Goal: Task Accomplishment & Management: Manage account settings

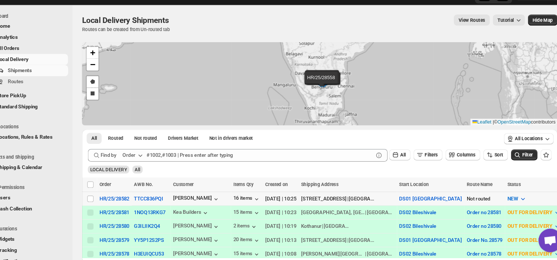
click at [102, 197] on td "Select shipment" at bounding box center [105, 202] width 14 height 13
checkbox input "true"
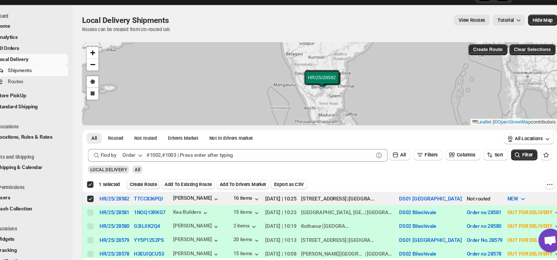
click at [159, 188] on span "Create Route" at bounding box center [155, 189] width 26 height 6
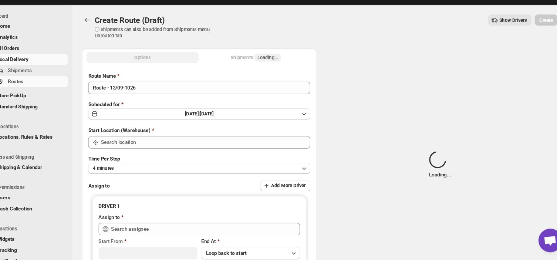
type input "DS01 [GEOGRAPHIC_DATA]"
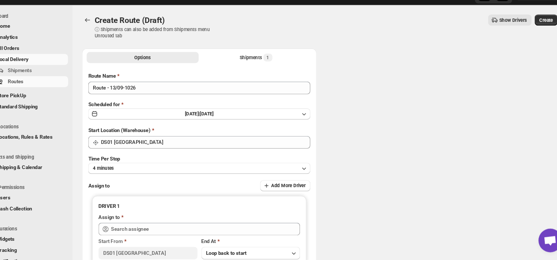
type input "DS01 [GEOGRAPHIC_DATA]"
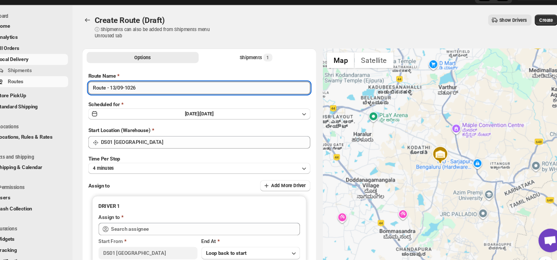
click at [153, 96] on input "Route - 13/09-1026" at bounding box center [208, 98] width 208 height 12
type input "R"
type input "Order no 28582"
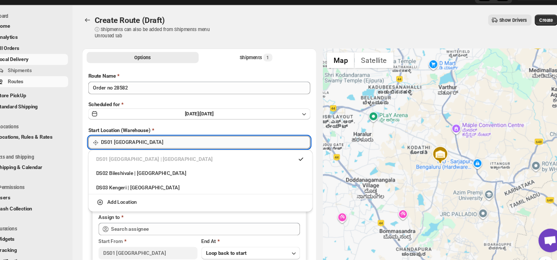
click at [168, 149] on input "DS01 [GEOGRAPHIC_DATA]" at bounding box center [213, 149] width 196 height 12
click at [122, 192] on div "DS03 Kengeri | [GEOGRAPHIC_DATA]" at bounding box center [209, 191] width 196 height 7
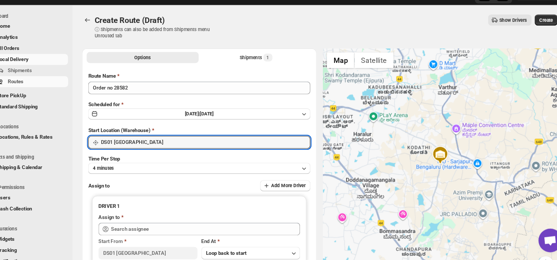
type input "DS03 Kengeri"
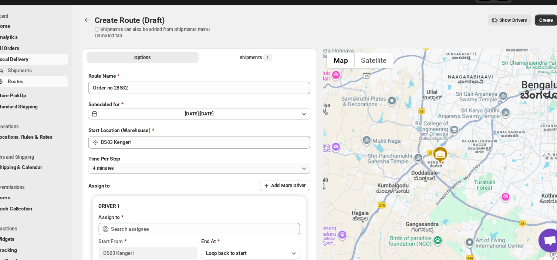
click at [131, 172] on button "4 minutes" at bounding box center [208, 174] width 208 height 10
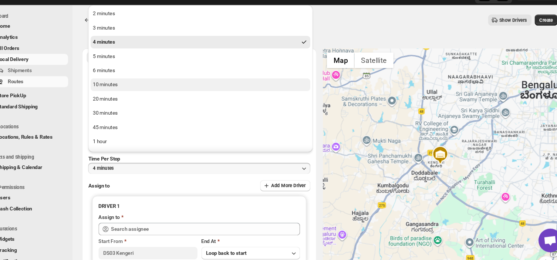
click at [127, 93] on div "10 minutes" at bounding box center [119, 95] width 23 height 7
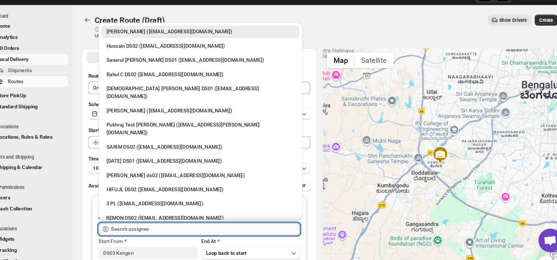
click at [167, 229] on input "text" at bounding box center [213, 231] width 177 height 12
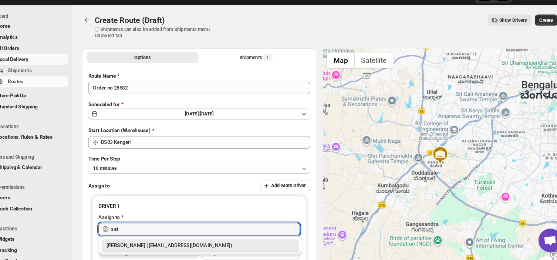
click at [149, 246] on div "[PERSON_NAME] ([EMAIL_ADDRESS][DOMAIN_NAME])" at bounding box center [209, 246] width 176 height 7
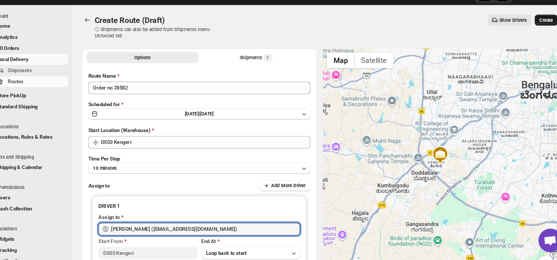
type input "[PERSON_NAME] ([EMAIL_ADDRESS][DOMAIN_NAME])"
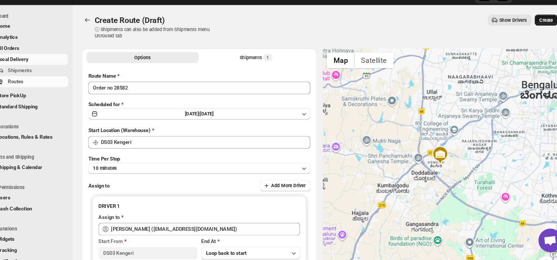
click at [535, 36] on span "Create" at bounding box center [533, 35] width 13 height 6
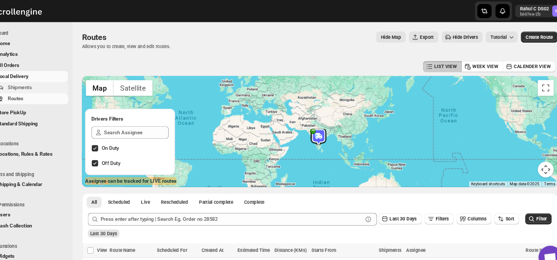
click at [61, 81] on span "Shipments" at bounding box center [55, 81] width 55 height 7
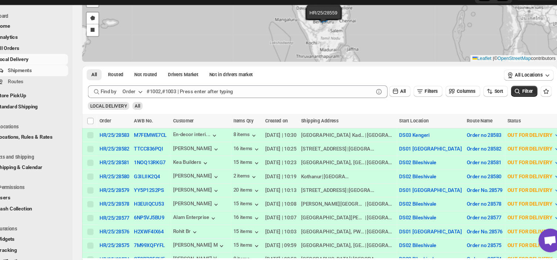
scroll to position [62, 0]
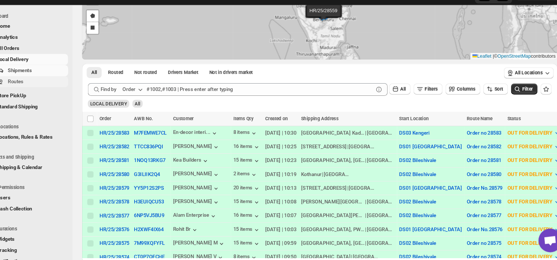
click at [45, 91] on span "Routes" at bounding box center [55, 92] width 55 height 7
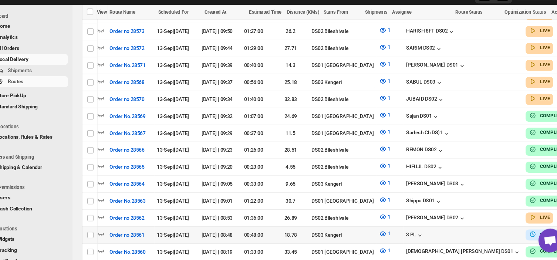
scroll to position [0, 7]
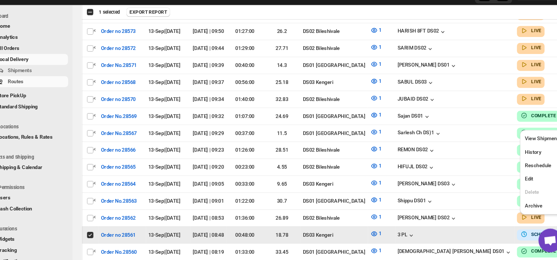
scroll to position [0, 0]
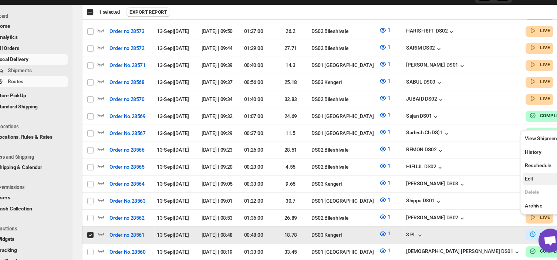
click at [517, 181] on span "Edit" at bounding box center [517, 184] width 8 height 6
checkbox input "false"
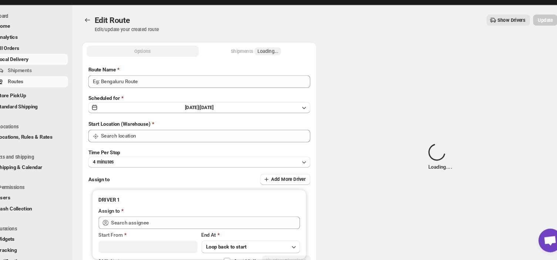
type input "Order no 28561"
type input "DS03 Kengeri"
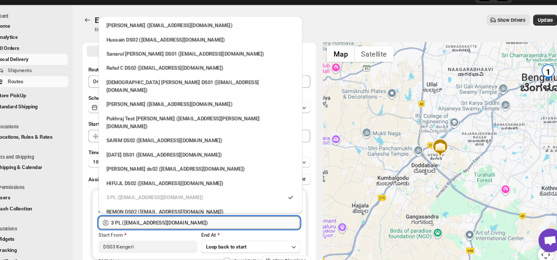
click at [197, 225] on input "3 PL ([EMAIL_ADDRESS][DOMAIN_NAME])" at bounding box center [213, 225] width 177 height 12
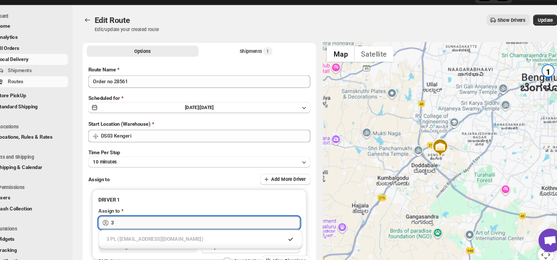
type input "3"
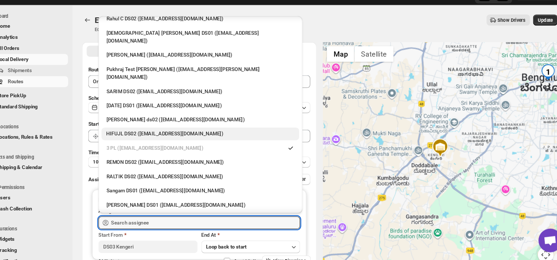
scroll to position [47, 0]
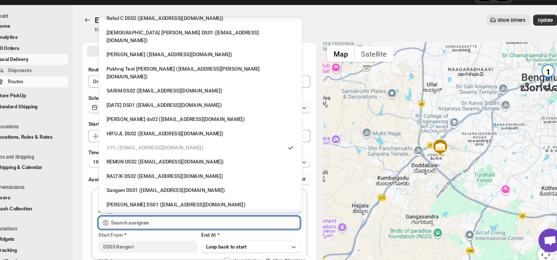
click at [168, 219] on input "text" at bounding box center [213, 225] width 177 height 12
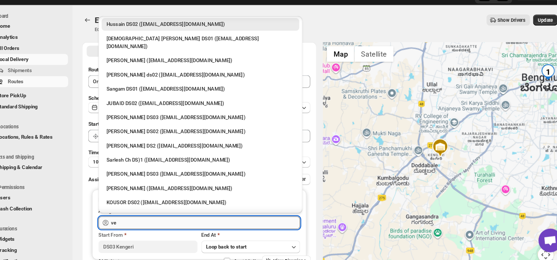
scroll to position [0, 0]
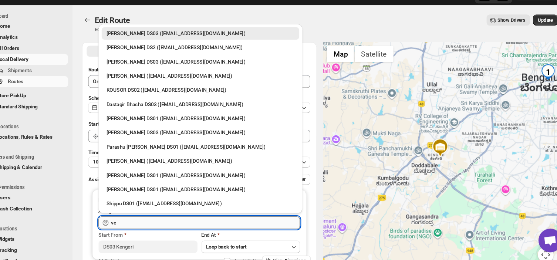
type input "v"
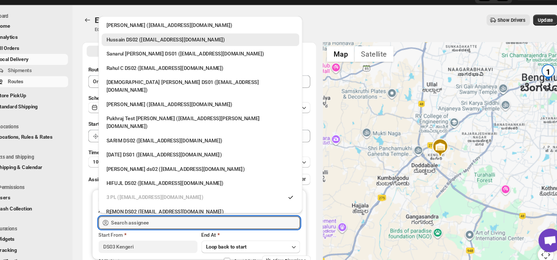
click at [172, 197] on div "3 PL ([EMAIL_ADDRESS][DOMAIN_NAME])" at bounding box center [204, 200] width 166 height 7
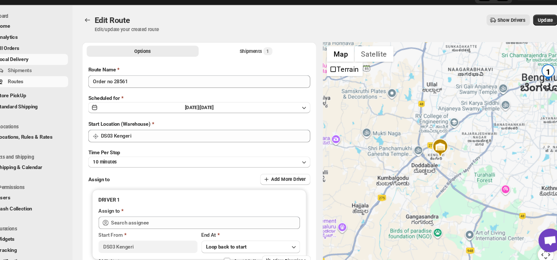
click at [356, 21] on div "Edit Route. This page is ready Edit Route Edit/update your created route Show D…" at bounding box center [321, 38] width 446 height 35
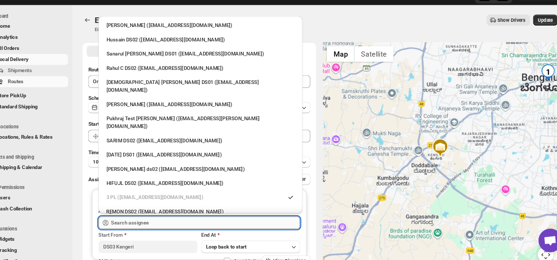
click at [190, 226] on input "text" at bounding box center [213, 225] width 177 height 12
click at [183, 197] on div "3 PL ([EMAIL_ADDRESS][DOMAIN_NAME])" at bounding box center [204, 200] width 166 height 7
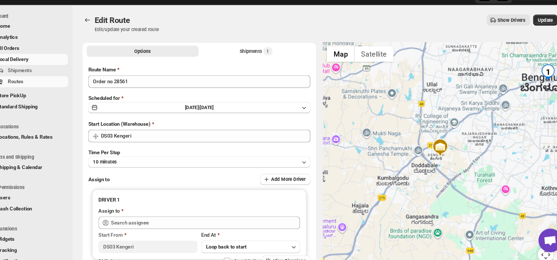
click at [428, 43] on div "Edit Route Edit/update your created route Show Drivers More actions Show Driver…" at bounding box center [321, 38] width 446 height 17
click at [49, 79] on span "Shipments" at bounding box center [39, 82] width 23 height 6
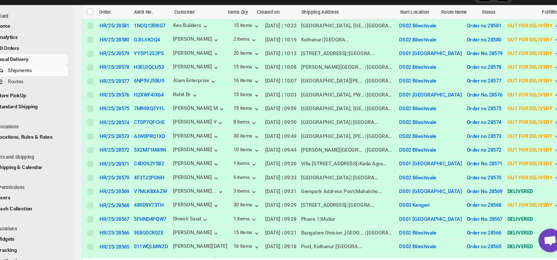
scroll to position [189, 0]
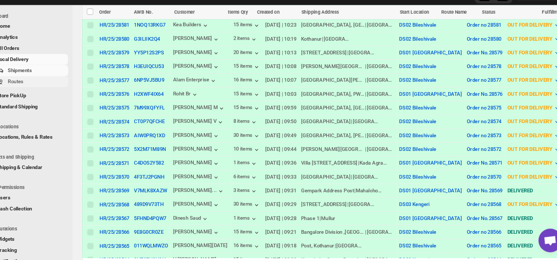
click at [43, 92] on span "Routes" at bounding box center [55, 92] width 55 height 7
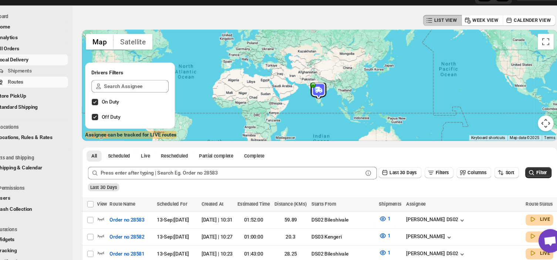
scroll to position [9, 0]
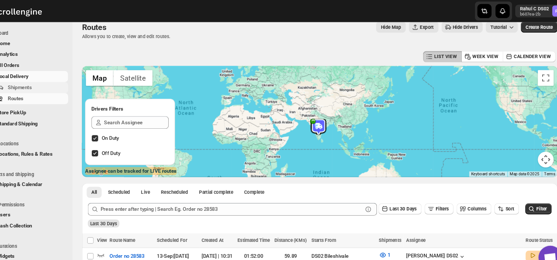
click at [53, 82] on span "Shipments" at bounding box center [55, 81] width 55 height 7
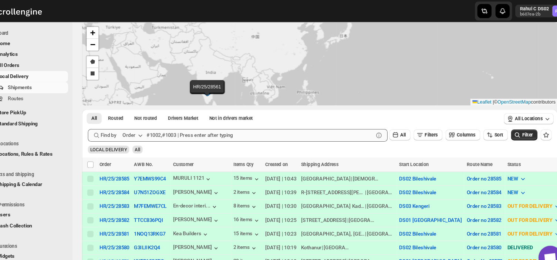
scroll to position [34, 0]
click at [50, 90] on span "Routes" at bounding box center [55, 92] width 55 height 7
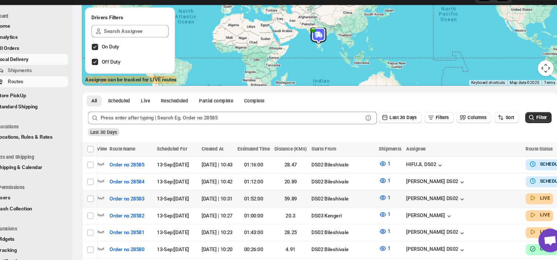
scroll to position [0, 7]
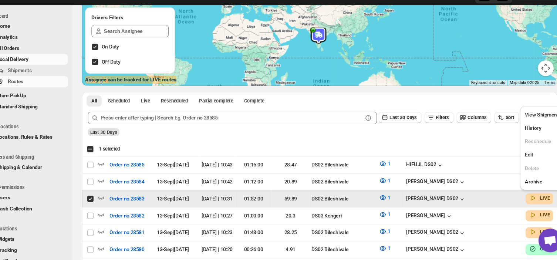
scroll to position [0, 0]
click at [520, 159] on span "Edit" at bounding box center [517, 161] width 8 height 6
checkbox input "false"
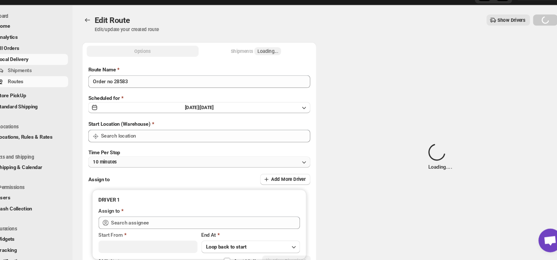
type input "Order no 28583"
type input "DS02 Bileshivale"
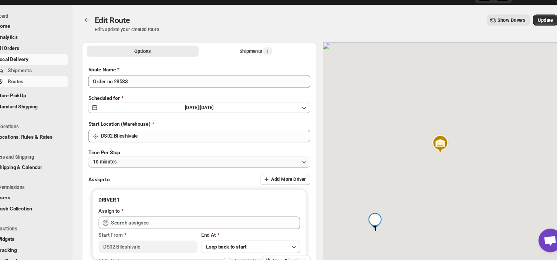
type input "[PERSON_NAME] DS02 ([EMAIL_ADDRESS][DOMAIN_NAME])"
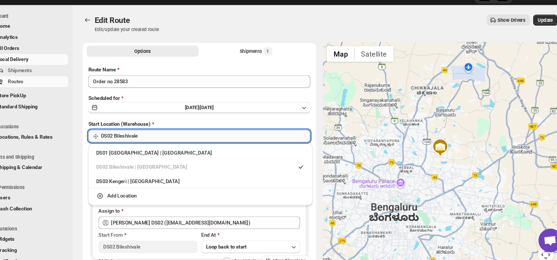
click at [158, 140] on input "DS02 Bileshivale" at bounding box center [213, 144] width 196 height 12
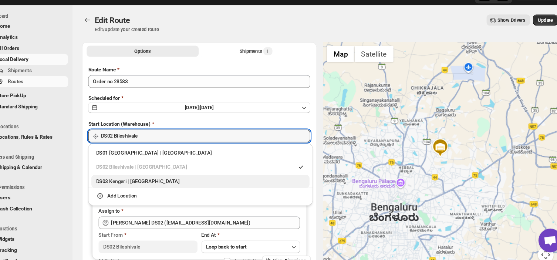
click at [126, 184] on div "DS03 Kengeri | [GEOGRAPHIC_DATA]" at bounding box center [209, 185] width 196 height 7
type input "DS03 Kengeri"
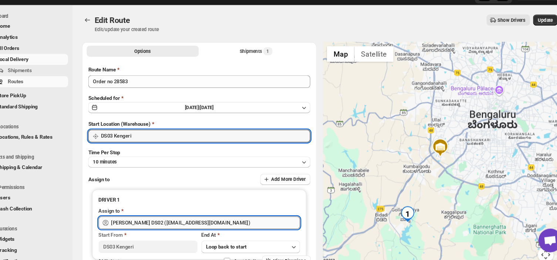
click at [212, 224] on input "[PERSON_NAME] DS02 ([EMAIL_ADDRESS][DOMAIN_NAME])" at bounding box center [213, 225] width 177 height 12
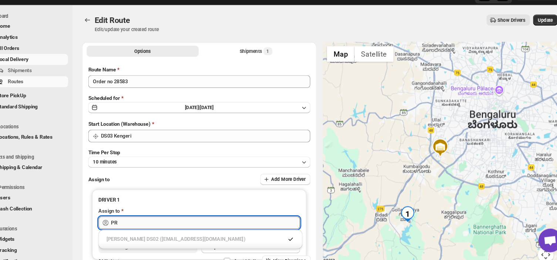
type input "P"
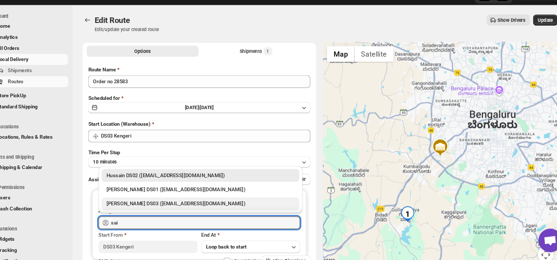
click at [156, 205] on div "[PERSON_NAME] DS03 ([EMAIL_ADDRESS][DOMAIN_NAME])" at bounding box center [209, 206] width 176 height 7
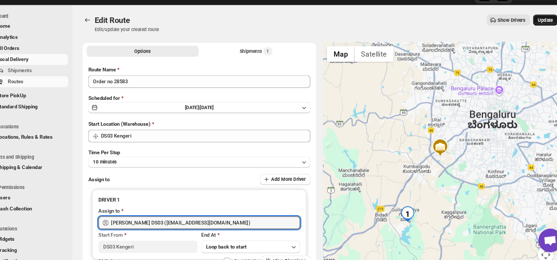
type input "[PERSON_NAME] DS03 ([EMAIL_ADDRESS][DOMAIN_NAME])"
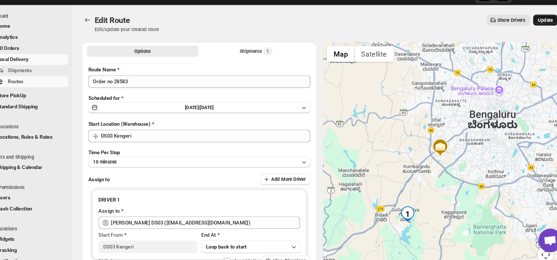
click at [535, 33] on span "Update" at bounding box center [532, 35] width 14 height 6
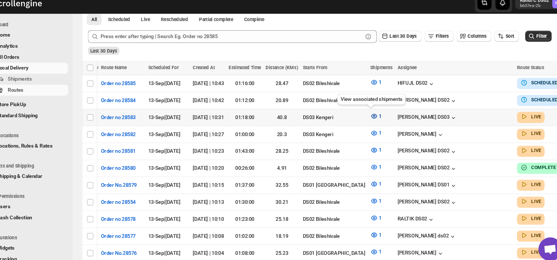
scroll to position [0, 7]
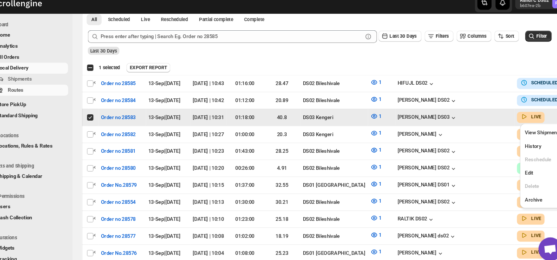
scroll to position [0, 0]
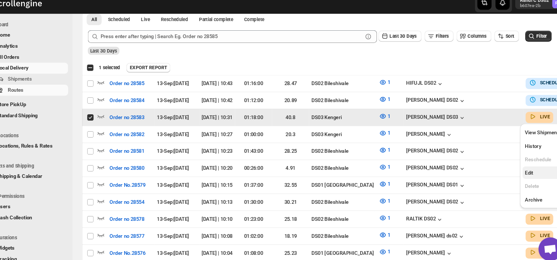
click at [518, 169] on span "Edit" at bounding box center [517, 170] width 8 height 6
checkbox input "false"
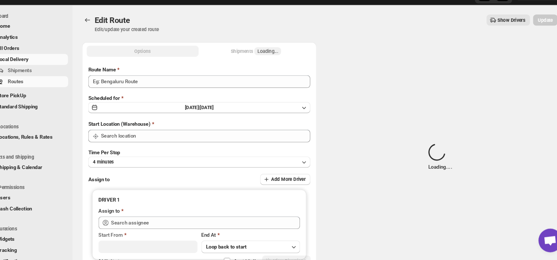
type input "Order no 28583"
type input "DS03 Kengeri"
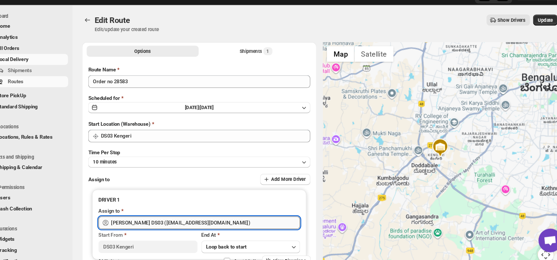
click at [229, 223] on input "[PERSON_NAME] DS03 ([EMAIL_ADDRESS][DOMAIN_NAME])" at bounding box center [213, 225] width 177 height 12
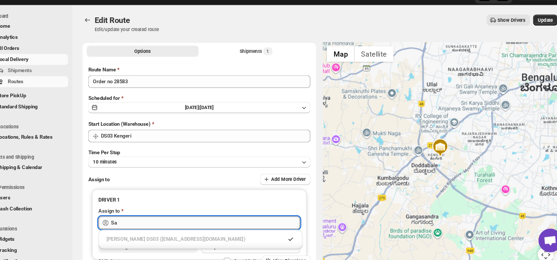
type input "S"
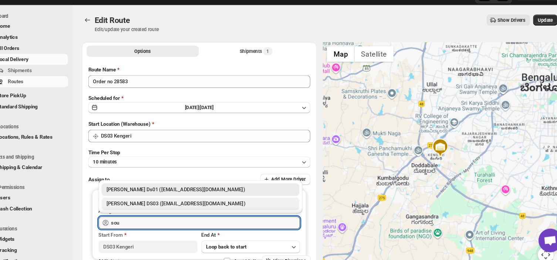
click at [197, 206] on div "[PERSON_NAME] DS03 ([EMAIL_ADDRESS][DOMAIN_NAME])" at bounding box center [209, 206] width 176 height 7
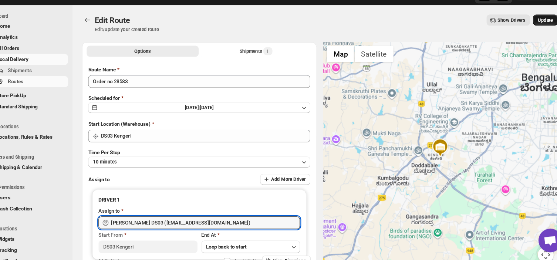
type input "[PERSON_NAME] DS03 ([EMAIL_ADDRESS][DOMAIN_NAME])"
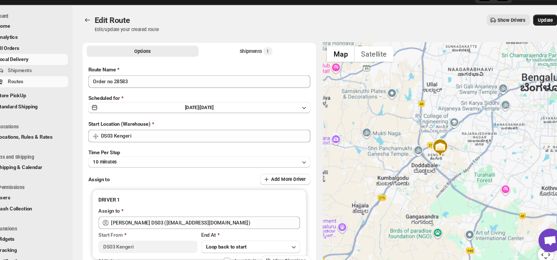
click at [534, 33] on span "Update" at bounding box center [532, 35] width 14 height 6
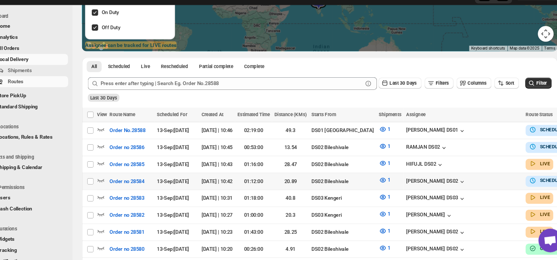
scroll to position [135, 0]
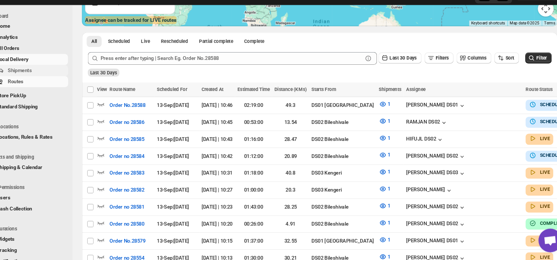
click at [55, 79] on span "Shipments" at bounding box center [55, 81] width 55 height 7
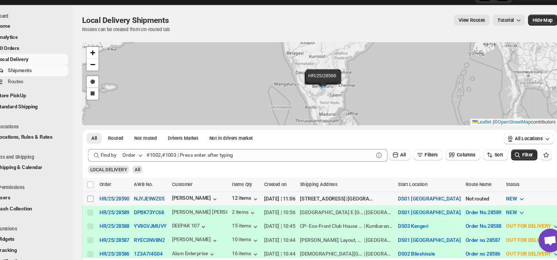
click at [107, 202] on input "Select shipment" at bounding box center [105, 202] width 6 height 6
checkbox input "true"
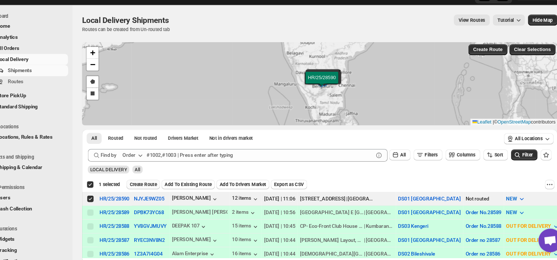
click at [160, 188] on span "Create Route" at bounding box center [155, 189] width 26 height 6
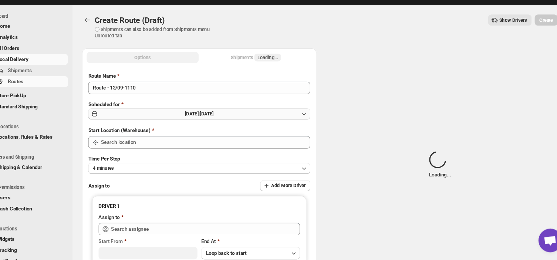
type input "DS01 [GEOGRAPHIC_DATA]"
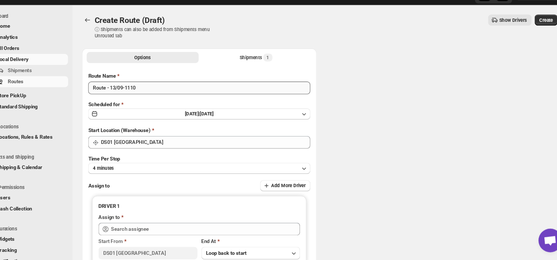
type input "DS01 [GEOGRAPHIC_DATA]"
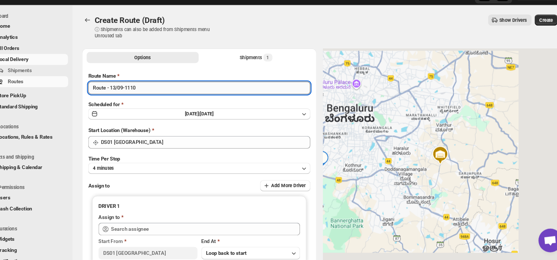
click at [152, 95] on input "Route - 13/09-1110" at bounding box center [208, 98] width 208 height 12
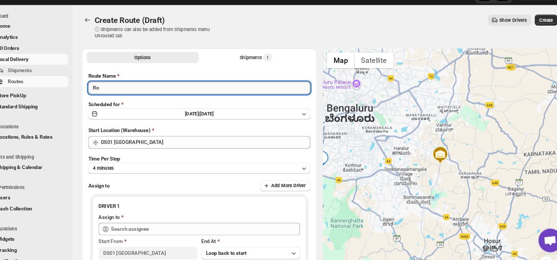
type input "R"
type input "Order no 28590"
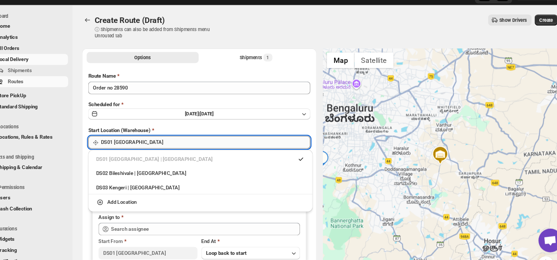
click at [159, 149] on input "DS01 [GEOGRAPHIC_DATA]" at bounding box center [213, 149] width 196 height 12
click at [123, 190] on div "DS03 Kengeri | [GEOGRAPHIC_DATA]" at bounding box center [209, 191] width 196 height 7
type input "DS03 Kengeri"
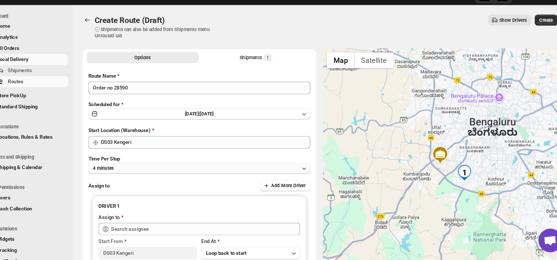
click at [137, 172] on button "4 minutes" at bounding box center [208, 174] width 208 height 10
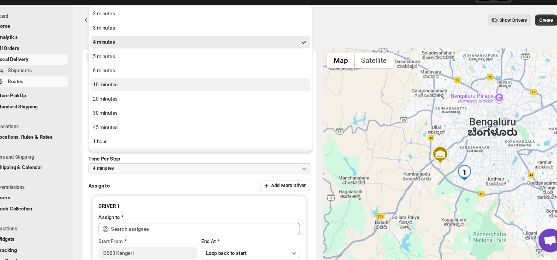
click at [134, 94] on button "10 minutes" at bounding box center [209, 95] width 206 height 12
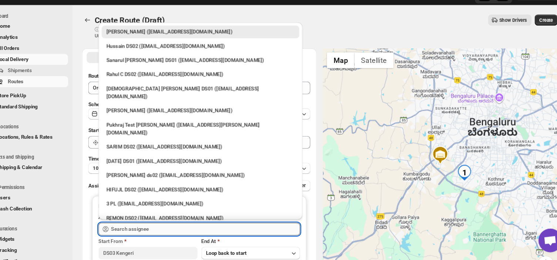
click at [165, 227] on input "text" at bounding box center [213, 231] width 177 height 12
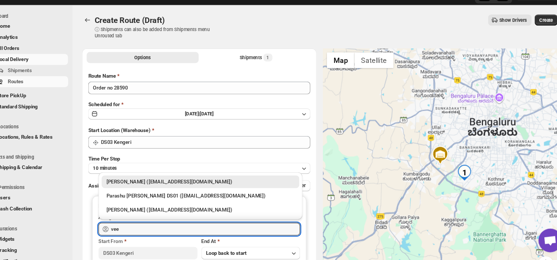
click at [192, 184] on div "[PERSON_NAME] ([EMAIL_ADDRESS][DOMAIN_NAME])" at bounding box center [209, 186] width 176 height 7
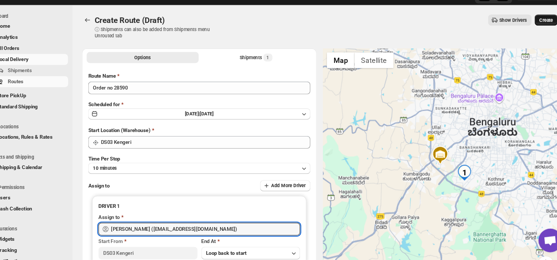
type input "[PERSON_NAME] ([EMAIL_ADDRESS][DOMAIN_NAME])"
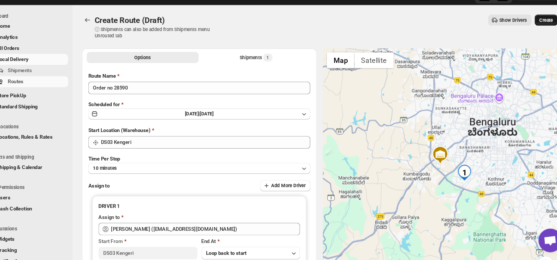
click at [538, 34] on span "Create" at bounding box center [533, 35] width 13 height 6
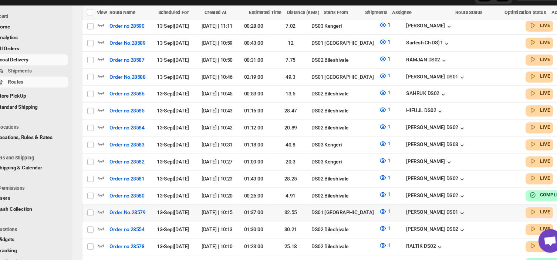
scroll to position [209, 0]
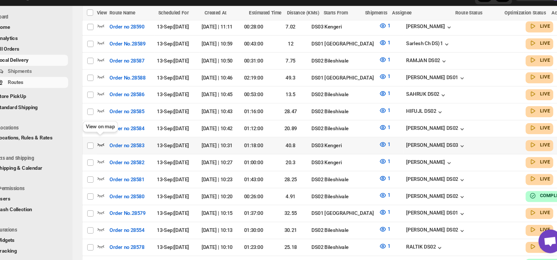
click at [118, 147] on icon "button" at bounding box center [115, 150] width 7 height 7
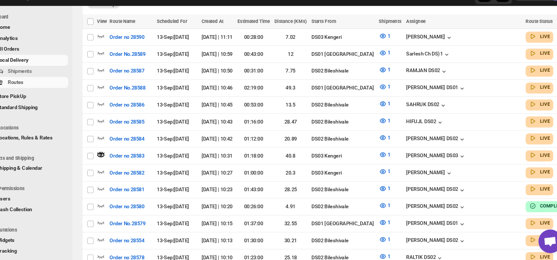
scroll to position [0, 0]
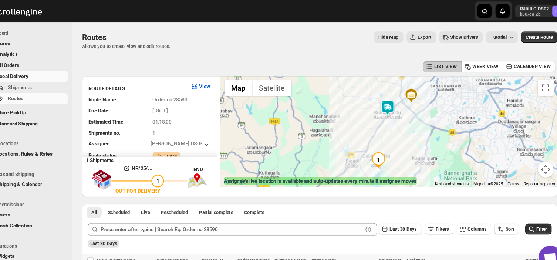
click at [364, 108] on div at bounding box center [386, 123] width 316 height 104
click at [388, 97] on img at bounding box center [384, 101] width 15 height 15
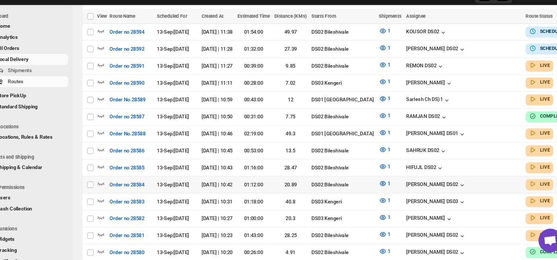
scroll to position [222, 0]
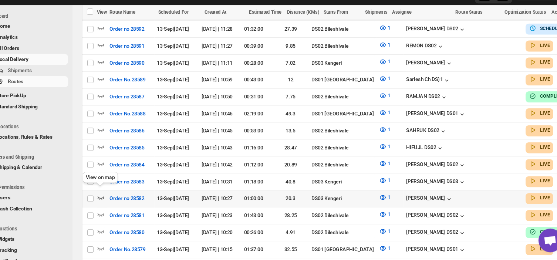
click at [114, 200] on icon "button" at bounding box center [115, 201] width 6 height 3
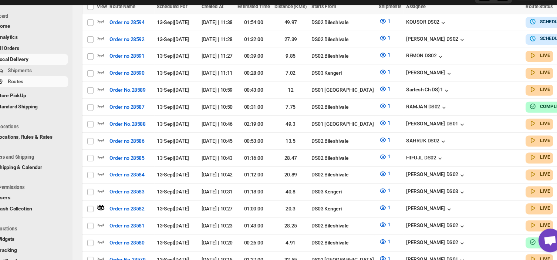
scroll to position [0, 0]
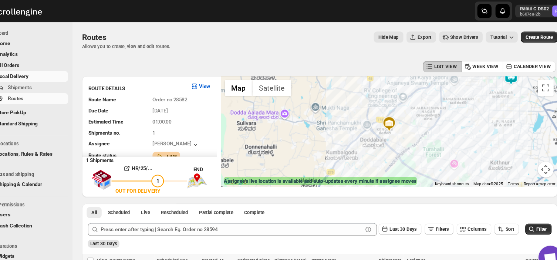
click at [391, 118] on img at bounding box center [385, 116] width 15 height 15
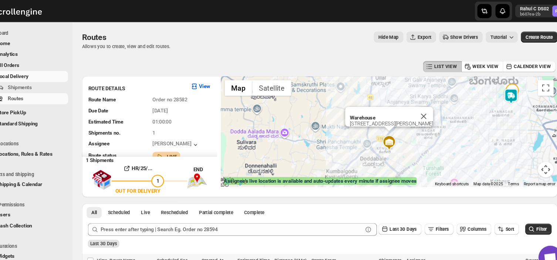
click at [386, 129] on img at bounding box center [385, 133] width 15 height 15
click at [53, 81] on span "Shipments" at bounding box center [55, 81] width 55 height 7
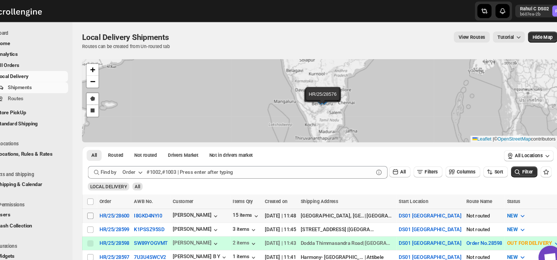
click at [107, 203] on input "Select shipment" at bounding box center [105, 202] width 6 height 6
checkbox input "true"
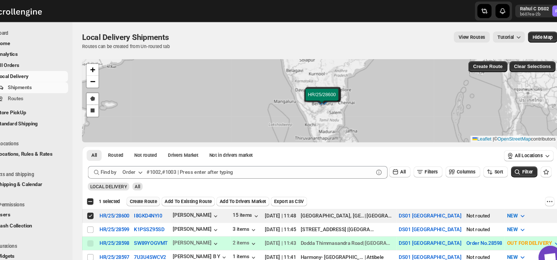
click at [156, 186] on span "Create Route" at bounding box center [155, 189] width 26 height 6
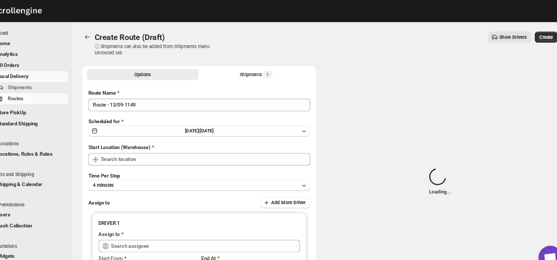
type input "DS01 [GEOGRAPHIC_DATA]"
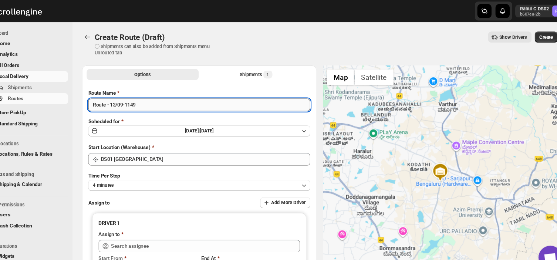
click at [152, 97] on input "Route - 13/09-1149" at bounding box center [208, 98] width 208 height 12
type input "R"
type input "Order no 28600"
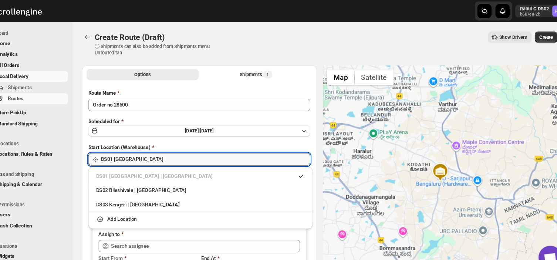
click at [158, 149] on input "DS01 [GEOGRAPHIC_DATA]" at bounding box center [213, 149] width 196 height 12
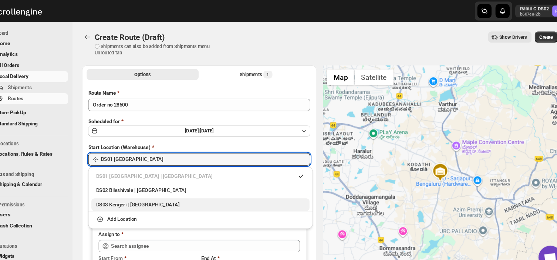
click at [129, 193] on div "DS03 Kengeri | [GEOGRAPHIC_DATA]" at bounding box center [209, 191] width 196 height 7
type input "DS03 Kengeri"
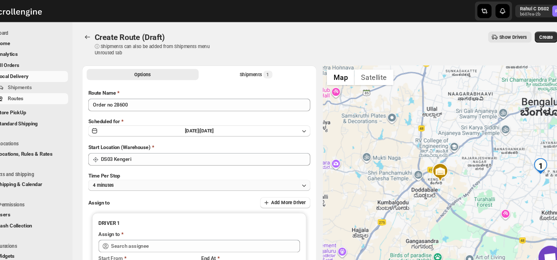
click at [147, 173] on button "4 minutes" at bounding box center [208, 174] width 208 height 10
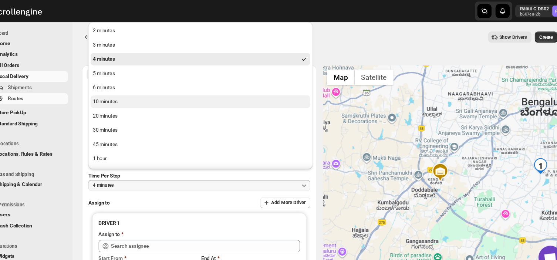
click at [135, 97] on button "10 minutes" at bounding box center [209, 95] width 206 height 12
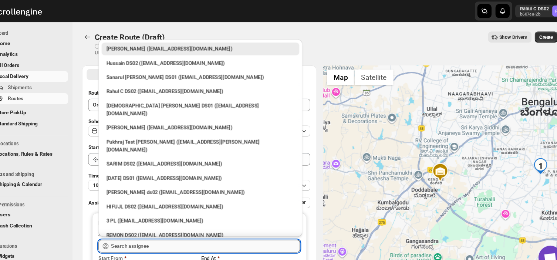
click at [171, 229] on input "text" at bounding box center [213, 231] width 177 height 12
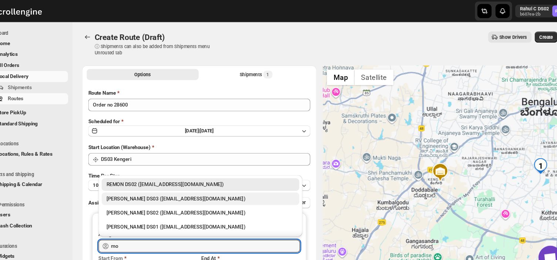
click at [197, 187] on div "[PERSON_NAME] DS03 ([EMAIL_ADDRESS][DOMAIN_NAME])" at bounding box center [209, 186] width 176 height 7
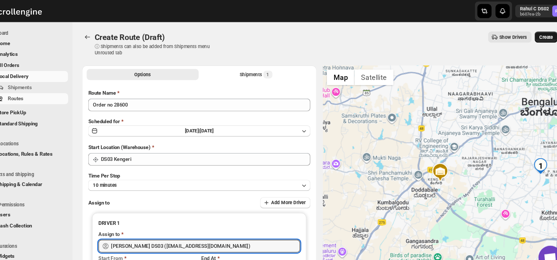
type input "[PERSON_NAME] DS03 ([EMAIL_ADDRESS][DOMAIN_NAME])"
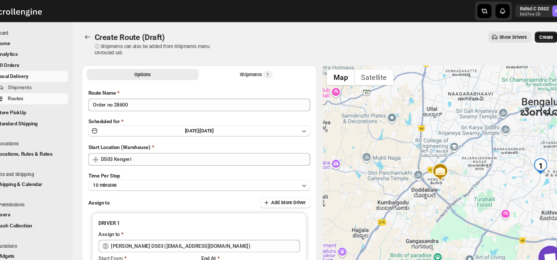
click at [533, 35] on span "Create" at bounding box center [533, 35] width 13 height 6
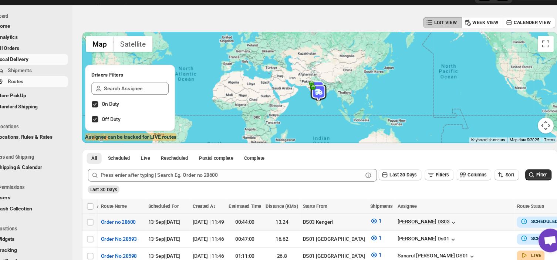
scroll to position [0, 8]
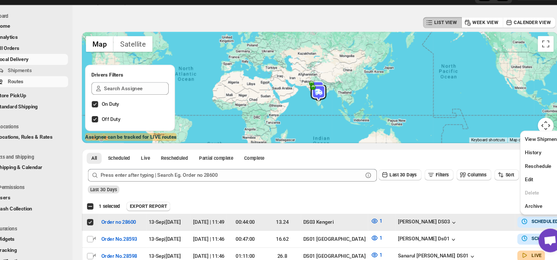
scroll to position [0, 0]
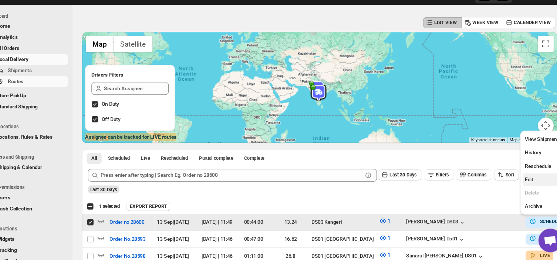
click at [518, 183] on span "Edit" at bounding box center [517, 185] width 8 height 6
checkbox input "false"
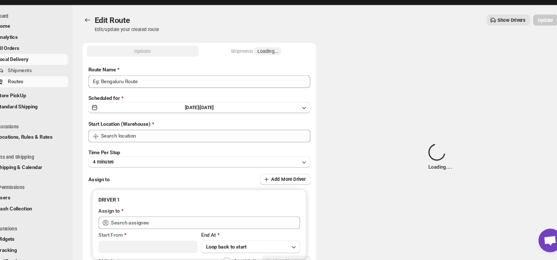
type input "Order no 28600"
type input "DS03 Kengeri"
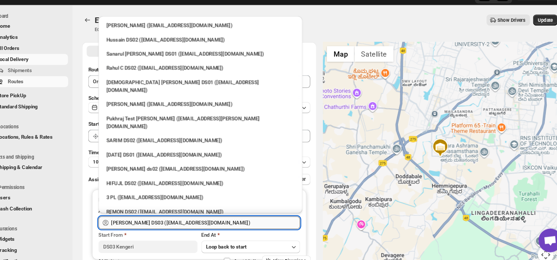
click at [229, 225] on input "[PERSON_NAME] DS03 ([EMAIL_ADDRESS][DOMAIN_NAME])" at bounding box center [213, 225] width 177 height 12
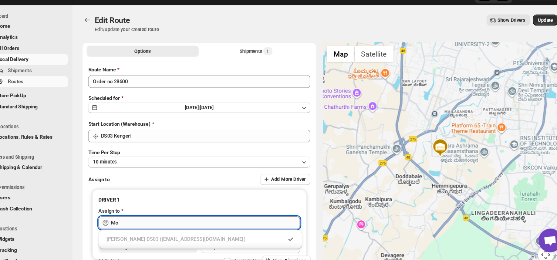
type input "M"
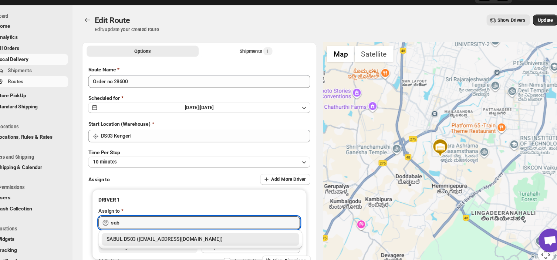
click at [195, 239] on div "SABUL DS03 ([EMAIL_ADDRESS][DOMAIN_NAME])" at bounding box center [209, 240] width 176 height 7
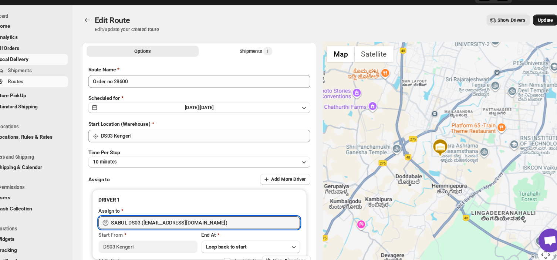
type input "SABUL DS03 ([EMAIL_ADDRESS][DOMAIN_NAME])"
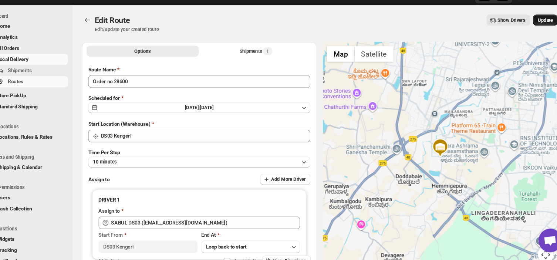
click at [540, 30] on button "Update" at bounding box center [532, 35] width 23 height 10
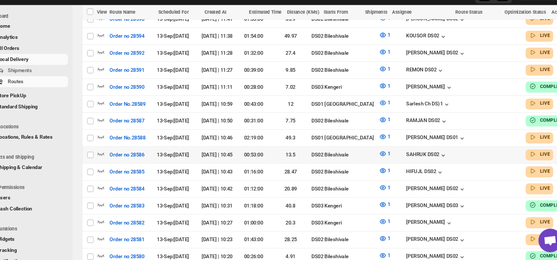
scroll to position [296, 0]
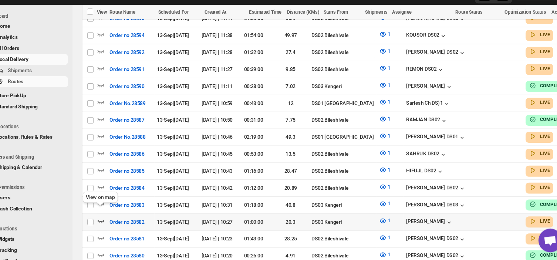
click at [113, 222] on icon "button" at bounding box center [115, 223] width 6 height 3
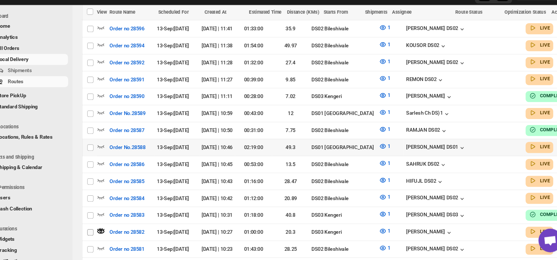
click at [107, 231] on input "Select route" at bounding box center [105, 234] width 6 height 6
checkbox input "true"
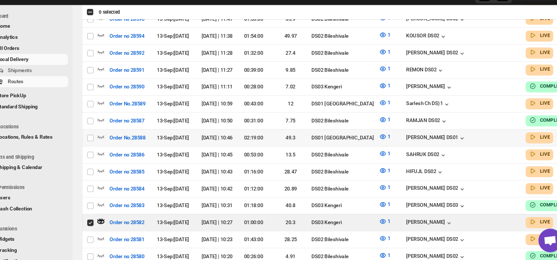
click at [112, 220] on icon "button" at bounding box center [115, 223] width 7 height 7
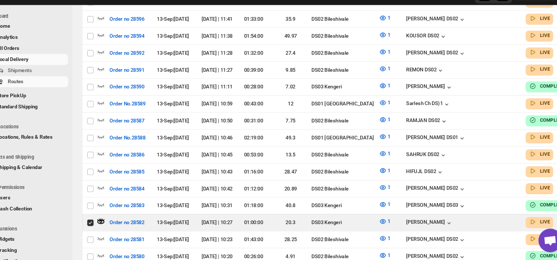
scroll to position [0, 0]
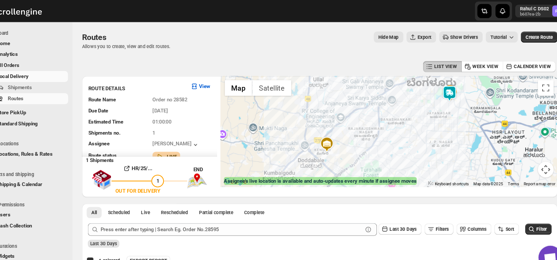
click at [445, 89] on img at bounding box center [442, 87] width 15 height 15
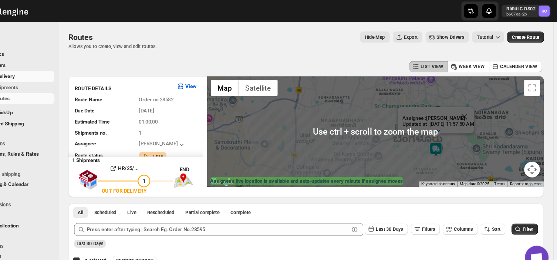
click at [487, 131] on div "Assignee : [PERSON_NAME] Updated at : [DATE] 11:57:50 AM Duty mode Enabled Batt…" at bounding box center [386, 123] width 316 height 104
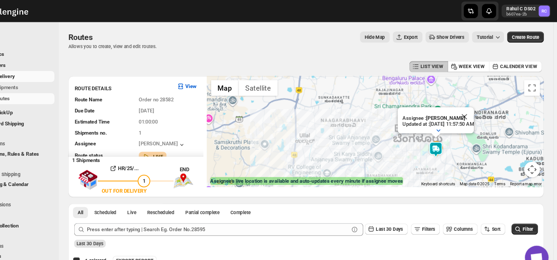
click at [369, 124] on div "Assignee : [PERSON_NAME] Updated at : [DATE] 11:57:50 AM Duty mode Enabled Batt…" at bounding box center [386, 123] width 316 height 104
click at [428, 119] on div at bounding box center [444, 122] width 67 height 6
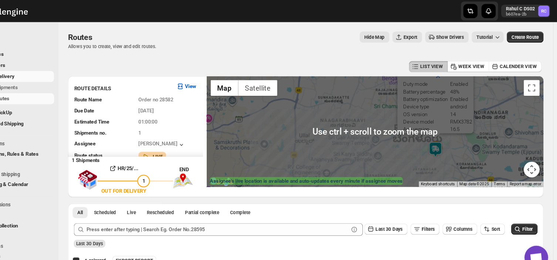
click at [424, 128] on div "Assignee : [PERSON_NAME] Updated at : [DATE] 11:58:20 AM Duty mode Enabled Batt…" at bounding box center [386, 123] width 316 height 104
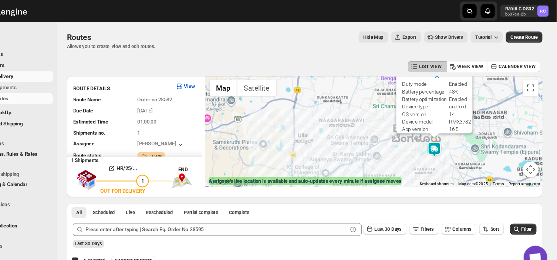
click at [453, 118] on td "App version" at bounding box center [433, 121] width 43 height 6
click at [455, 140] on div "Assignee : [PERSON_NAME] Updated at : [DATE] 11:58:50 AM Duty mode Enabled Batt…" at bounding box center [386, 123] width 316 height 104
click at [376, 124] on div "Assignee : [PERSON_NAME] Updated at : [DATE] 11:58:50 AM Duty mode Enabled Batt…" at bounding box center [386, 123] width 316 height 104
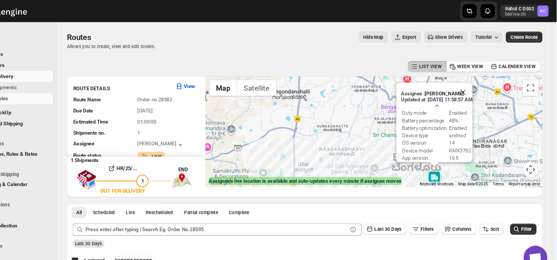
click at [504, 116] on div "Assignee : [PERSON_NAME] Updated at : [DATE] 11:58:57 AM Duty mode Enabled Batt…" at bounding box center [386, 123] width 316 height 104
click at [502, 98] on div "Assignee : [PERSON_NAME] Updated at : [DATE] 11:59:04 AM Duty mode Enabled Batt…" at bounding box center [386, 123] width 316 height 104
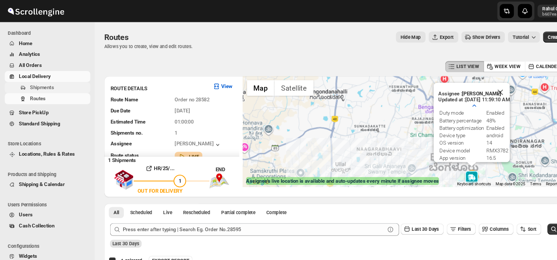
click at [42, 82] on span "Shipments" at bounding box center [39, 82] width 23 height 6
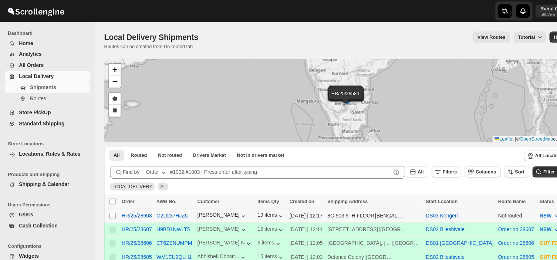
click at [104, 200] on input "Select shipment" at bounding box center [105, 202] width 6 height 6
checkbox input "true"
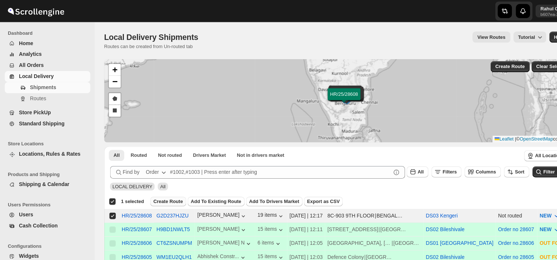
click at [155, 186] on span "Create Route" at bounding box center [158, 189] width 28 height 6
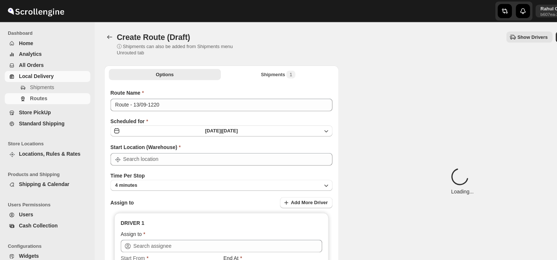
type input "DS03 Kengeri"
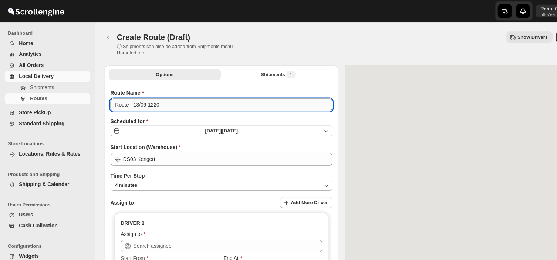
click at [155, 98] on input "Route - 13/09-1220" at bounding box center [208, 98] width 208 height 12
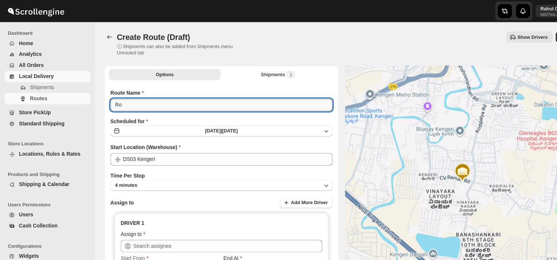
type input "R"
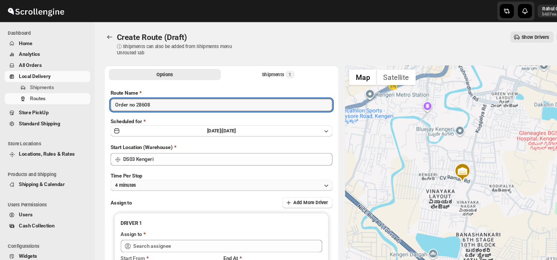
type input "Order no 28608"
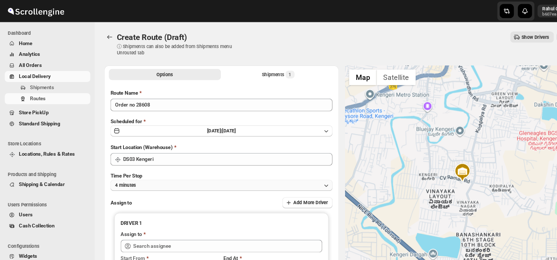
click at [153, 172] on button "4 minutes" at bounding box center [208, 174] width 208 height 10
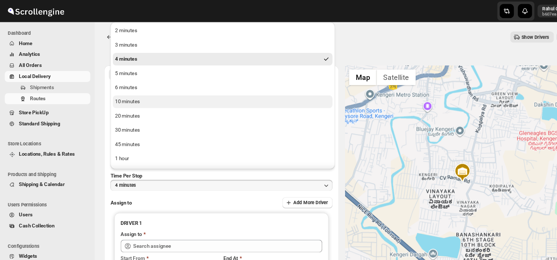
click at [136, 97] on button "10 minutes" at bounding box center [209, 95] width 206 height 12
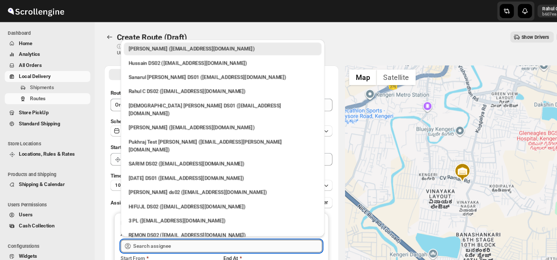
click at [173, 230] on input "text" at bounding box center [213, 231] width 177 height 12
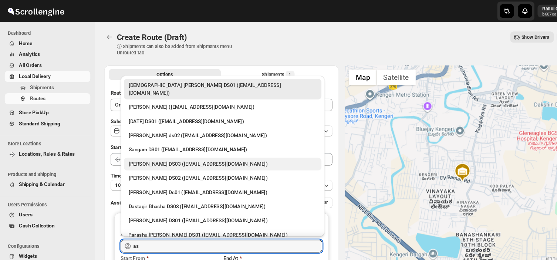
click at [151, 150] on div "[PERSON_NAME] DS03 ([EMAIL_ADDRESS][DOMAIN_NAME])" at bounding box center [209, 153] width 176 height 7
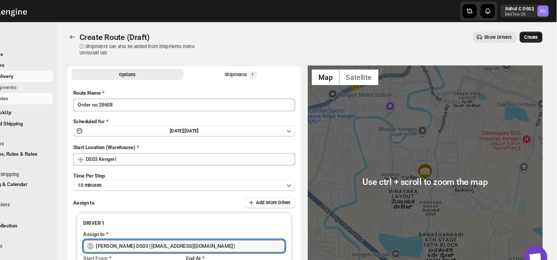
type input "[PERSON_NAME] DS03 ([EMAIL_ADDRESS][DOMAIN_NAME])"
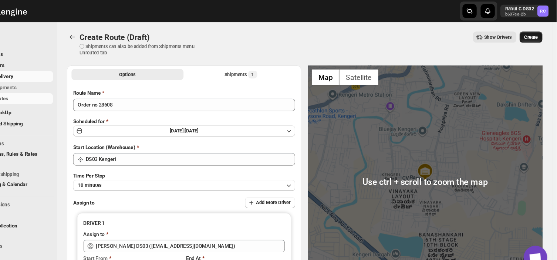
click at [537, 33] on span "Create" at bounding box center [533, 35] width 13 height 6
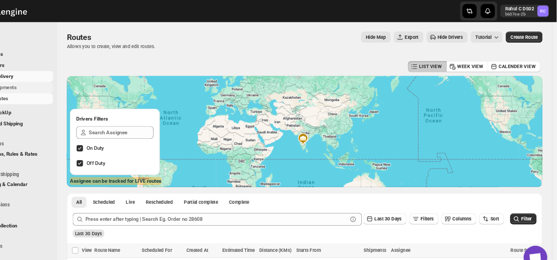
click at [52, 81] on span "Shipments" at bounding box center [55, 81] width 55 height 7
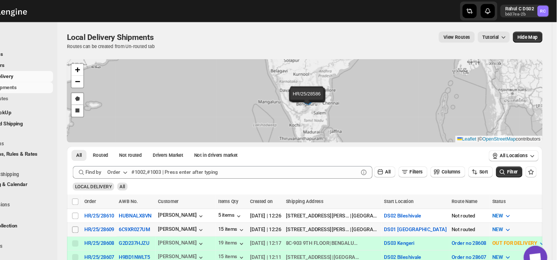
click at [102, 214] on input "Select shipment" at bounding box center [105, 215] width 6 height 6
checkbox input "true"
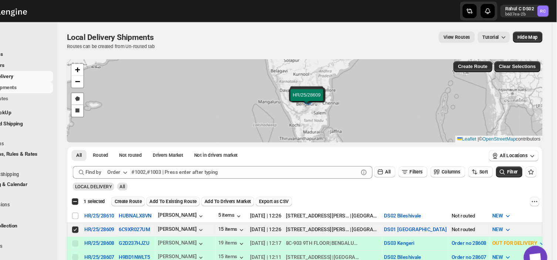
click at [157, 186] on span "Create Route" at bounding box center [155, 189] width 26 height 6
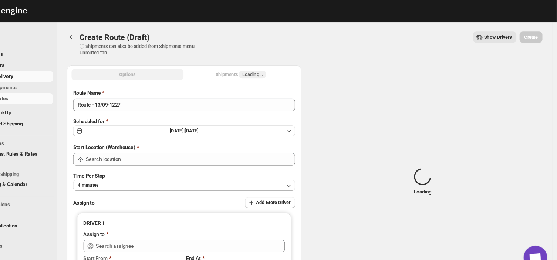
type input "DS01 [GEOGRAPHIC_DATA]"
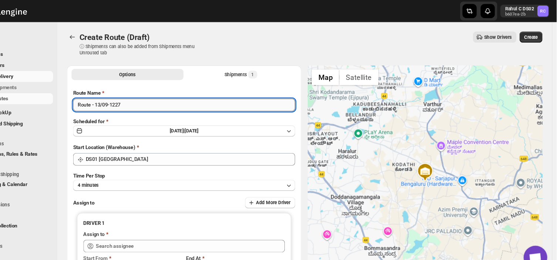
click at [154, 99] on input "Route - 13/09-1227" at bounding box center [208, 98] width 208 height 12
type input "R"
type input "Order no 28609"
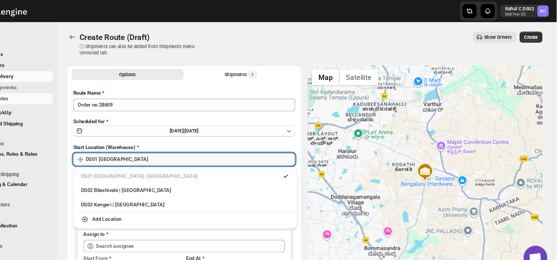
click at [163, 151] on input "DS01 [GEOGRAPHIC_DATA]" at bounding box center [213, 149] width 196 height 12
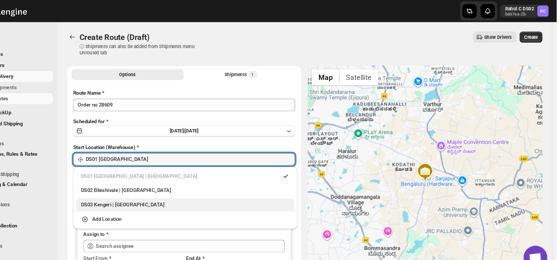
click at [126, 192] on div "DS03 Kengeri | [GEOGRAPHIC_DATA]" at bounding box center [209, 191] width 196 height 7
type input "DS03 Kengeri"
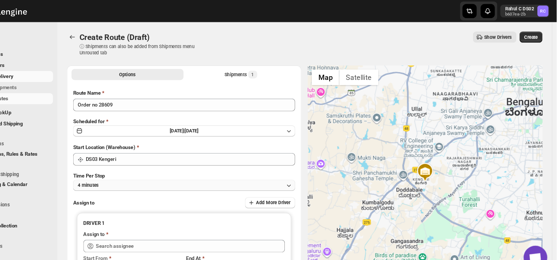
click at [143, 174] on button "4 minutes" at bounding box center [208, 174] width 208 height 10
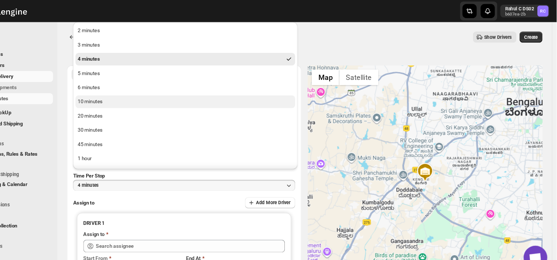
click at [132, 94] on button "10 minutes" at bounding box center [209, 95] width 206 height 12
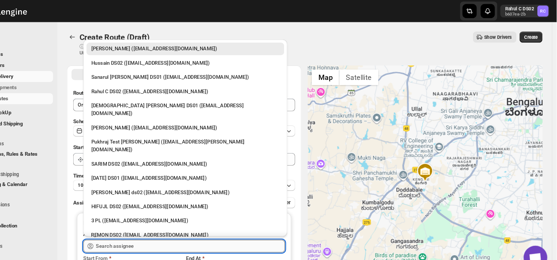
click at [193, 228] on input "text" at bounding box center [213, 231] width 177 height 12
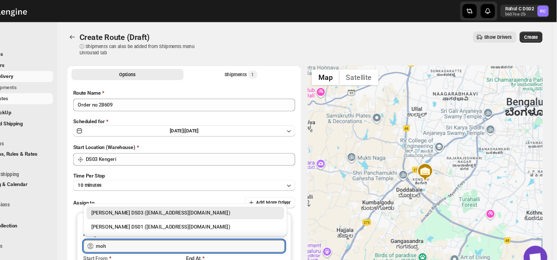
click at [199, 199] on div "[PERSON_NAME] DS03 ([EMAIL_ADDRESS][DOMAIN_NAME])" at bounding box center [209, 199] width 176 height 7
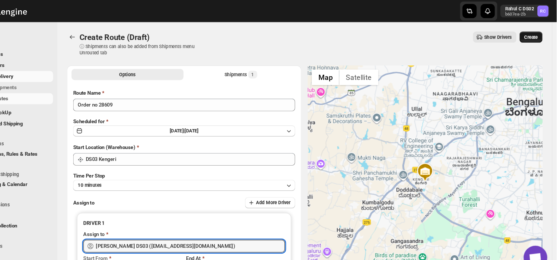
type input "[PERSON_NAME] DS03 ([EMAIL_ADDRESS][DOMAIN_NAME])"
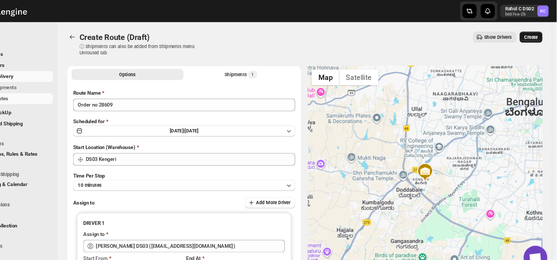
click at [539, 34] on span "Create" at bounding box center [533, 35] width 13 height 6
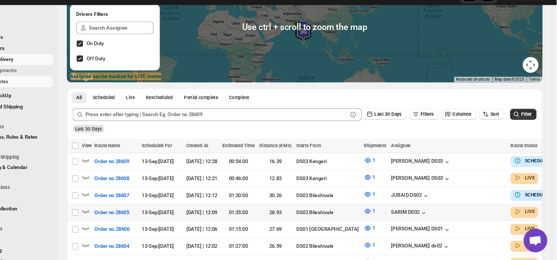
scroll to position [120, 0]
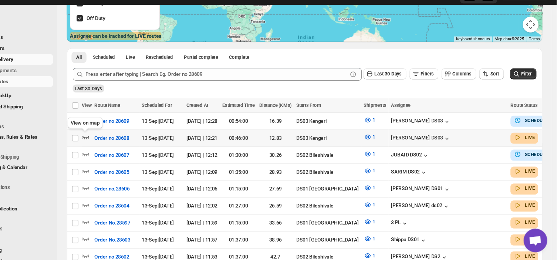
click at [116, 144] on icon "button" at bounding box center [115, 144] width 7 height 7
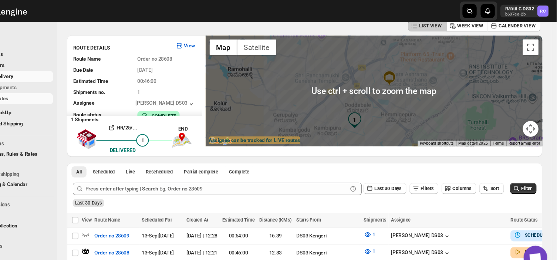
scroll to position [36, 0]
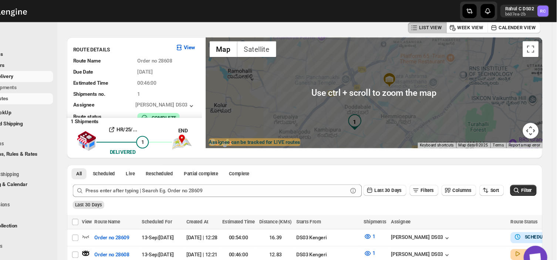
click at [389, 83] on div at bounding box center [386, 87] width 316 height 104
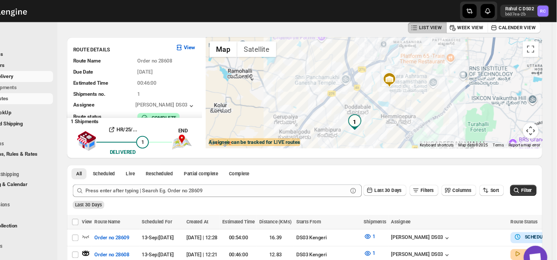
click at [403, 75] on img at bounding box center [400, 75] width 15 height 15
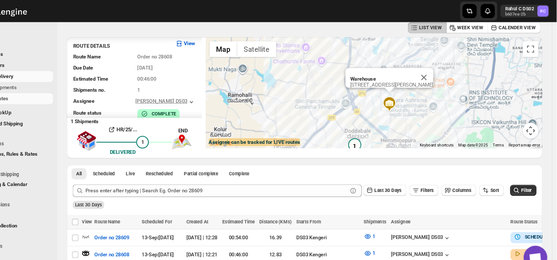
scroll to position [0, 0]
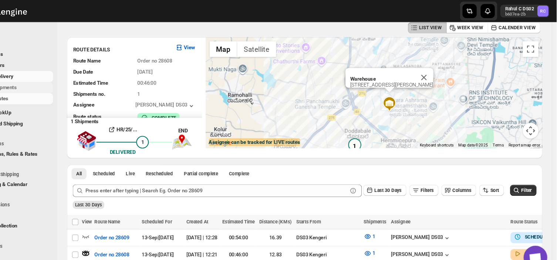
click at [59, 80] on span "Shipments" at bounding box center [55, 81] width 55 height 7
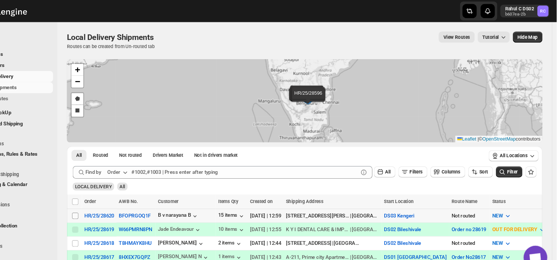
click at [103, 202] on input "Select shipment" at bounding box center [105, 202] width 6 height 6
checkbox input "true"
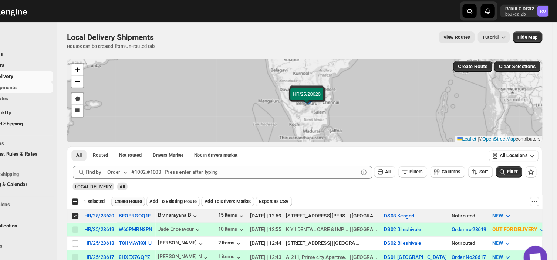
click at [157, 186] on span "Create Route" at bounding box center [155, 189] width 26 height 6
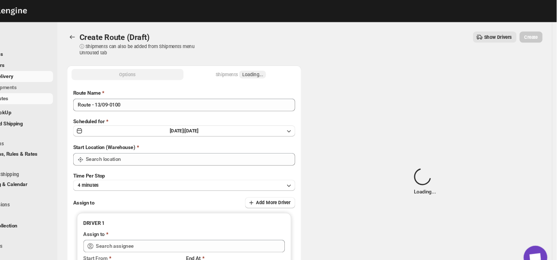
type input "DS03 Kengeri"
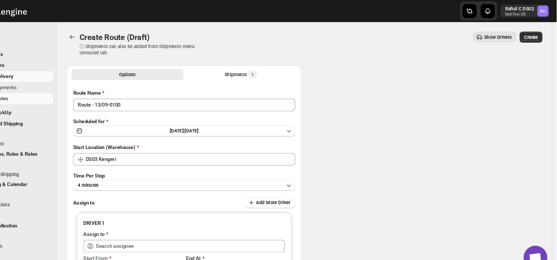
type input "DS03 Kengeri"
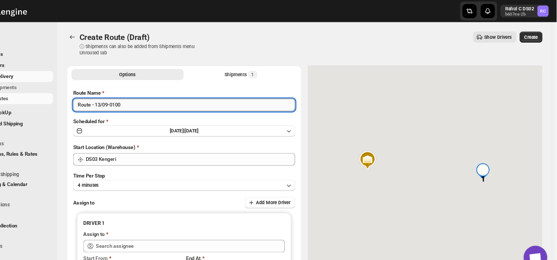
click at [151, 95] on input "Route - 13/09-0100" at bounding box center [208, 98] width 208 height 12
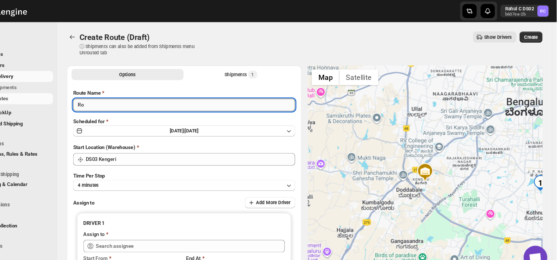
type input "R"
type input "Order no 28620"
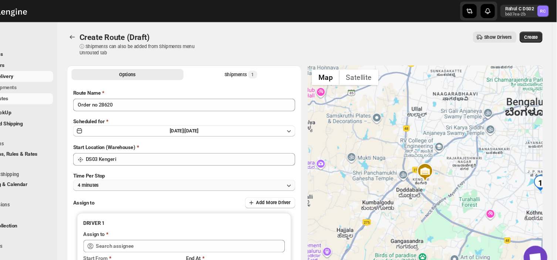
click at [138, 172] on button "4 minutes" at bounding box center [208, 174] width 208 height 10
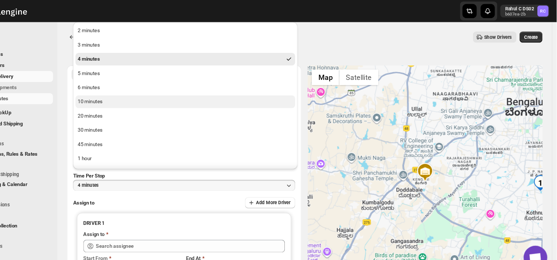
click at [126, 95] on div "10 minutes" at bounding box center [119, 95] width 23 height 7
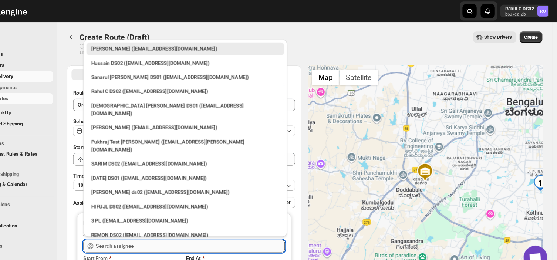
click at [164, 230] on input "text" at bounding box center [213, 231] width 177 height 12
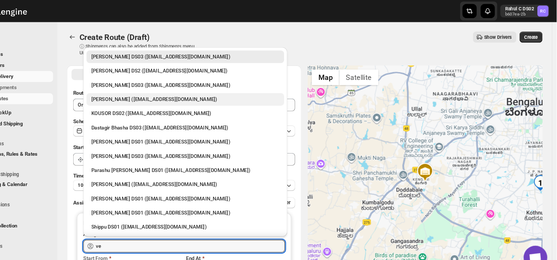
click at [163, 93] on div "[PERSON_NAME] ([EMAIL_ADDRESS][DOMAIN_NAME])" at bounding box center [209, 92] width 176 height 7
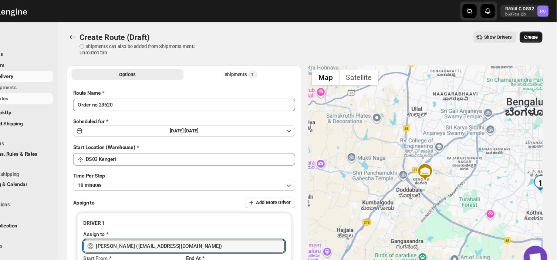
type input "[PERSON_NAME] ([EMAIL_ADDRESS][DOMAIN_NAME])"
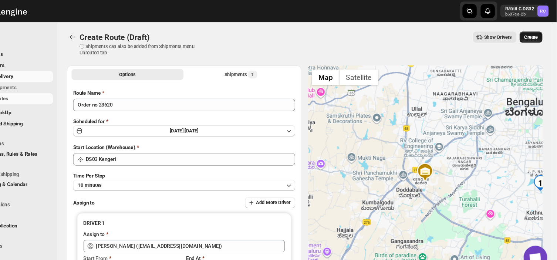
click at [539, 34] on span "Create" at bounding box center [533, 35] width 13 height 6
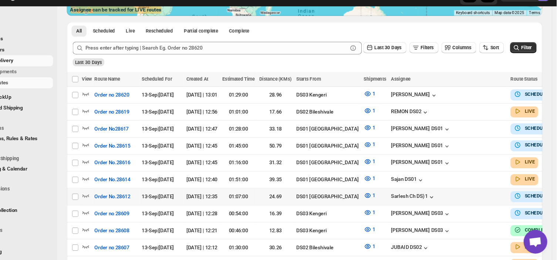
scroll to position [146, 0]
